Goal: Information Seeking & Learning: Learn about a topic

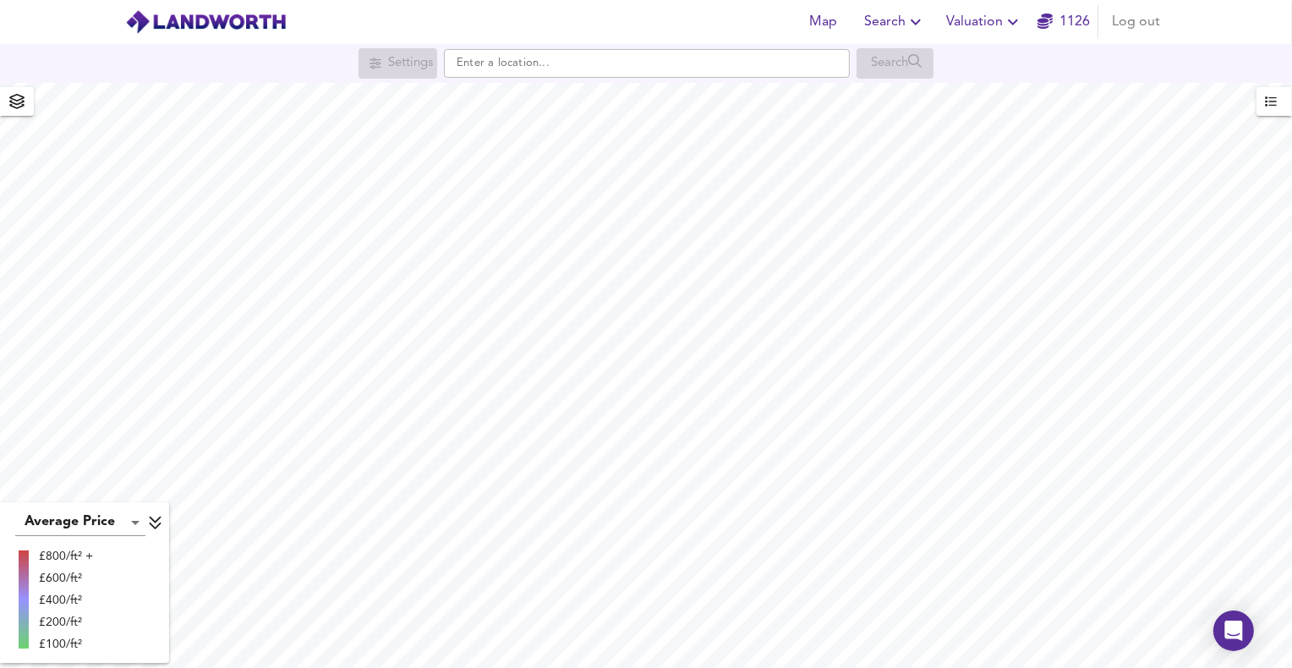
click at [567, 79] on div "Settings Search" at bounding box center [646, 63] width 1292 height 39
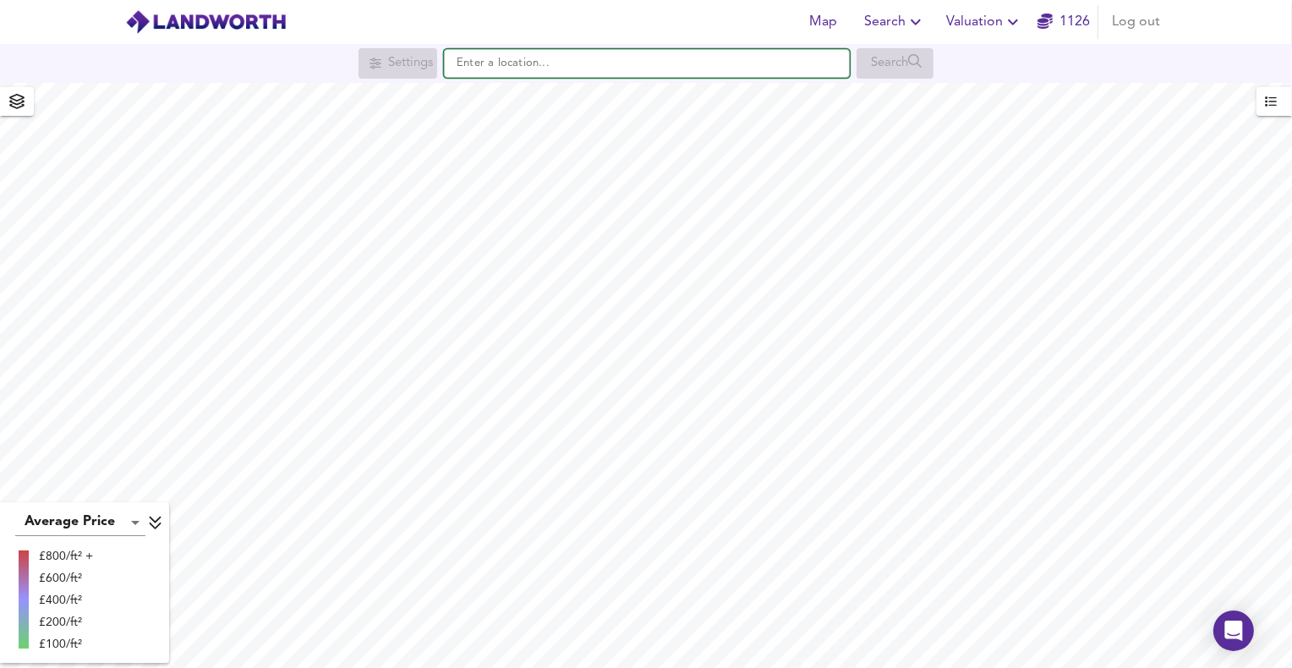
click at [569, 67] on input "text" at bounding box center [647, 63] width 406 height 29
paste input "TD9 9PS"
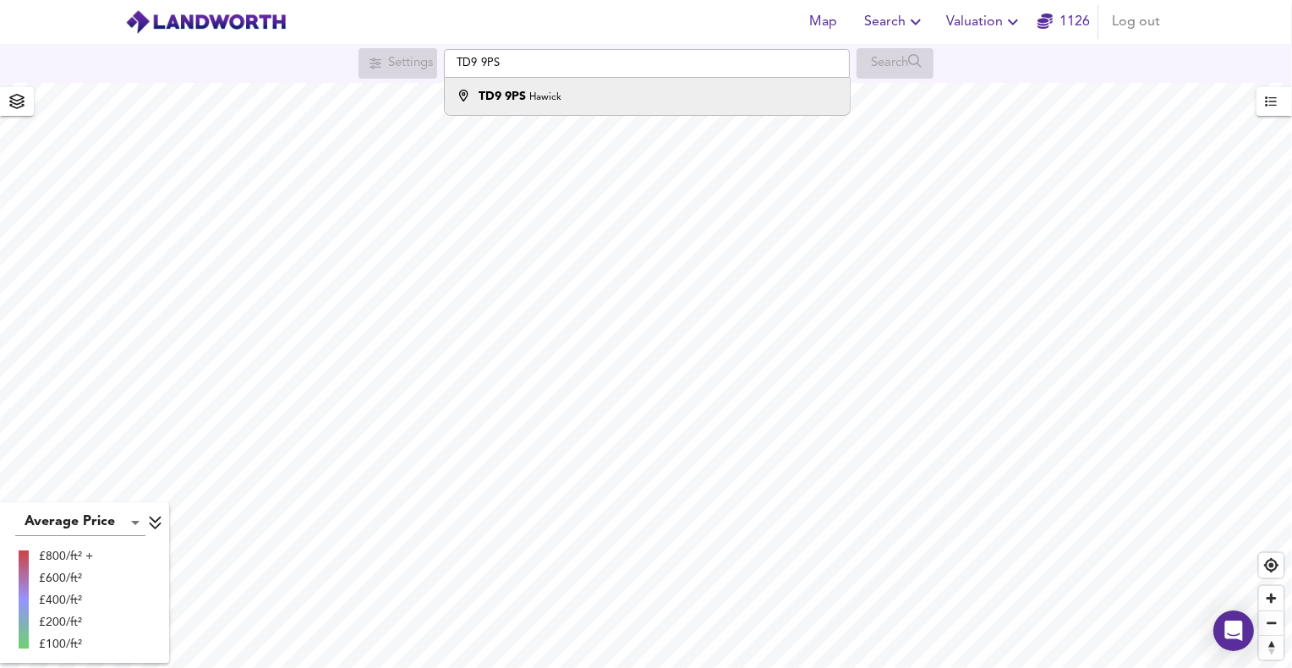
click at [591, 98] on div "TD9 9PS Hawick" at bounding box center [643, 96] width 388 height 17
type input "Hawick TD9 9PS"
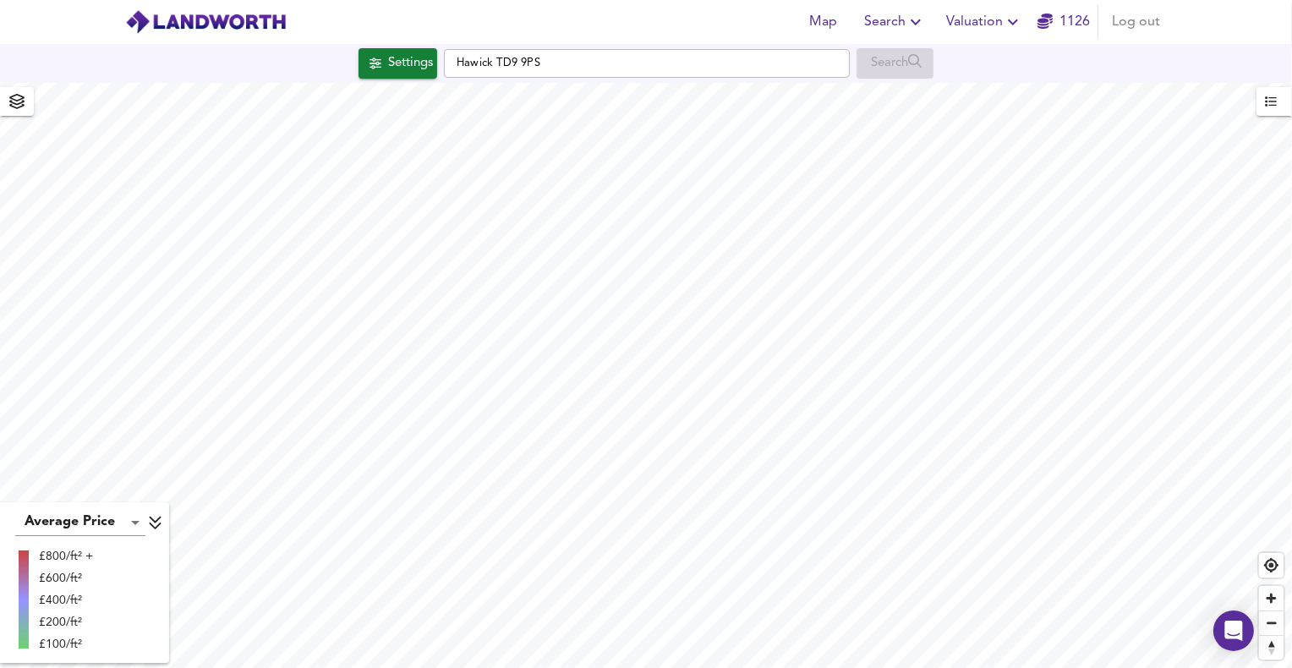
checkbox input "false"
checkbox input "true"
